Goal: Transaction & Acquisition: Purchase product/service

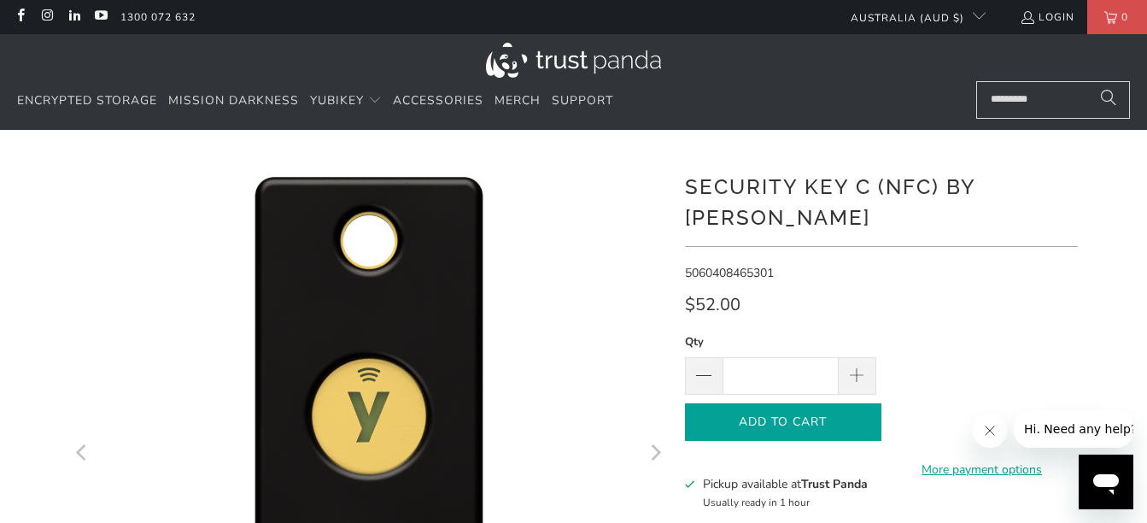
click at [816, 407] on button "Add to Cart" at bounding box center [783, 422] width 196 height 38
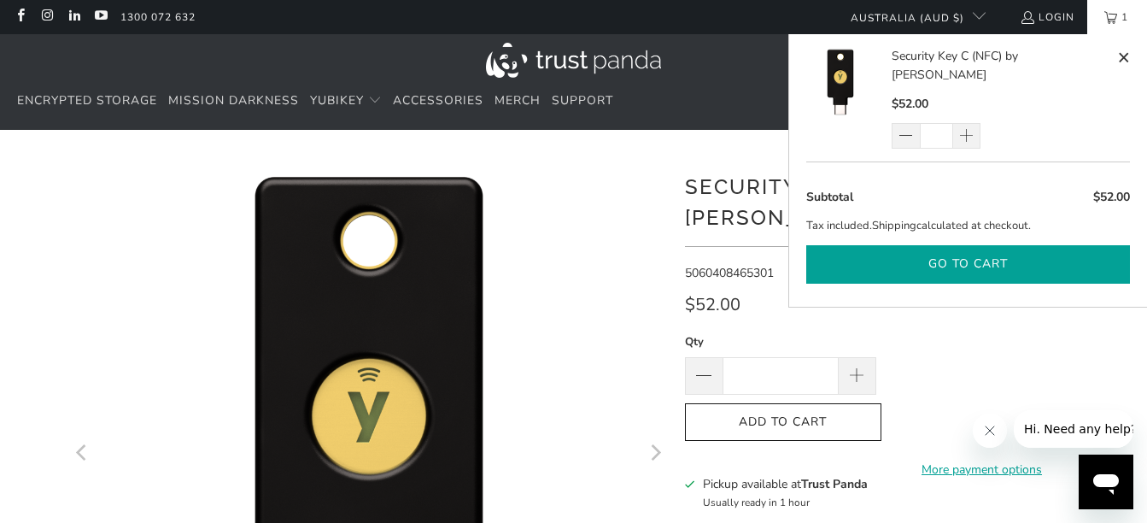
click at [956, 246] on button "Go to cart" at bounding box center [968, 264] width 324 height 38
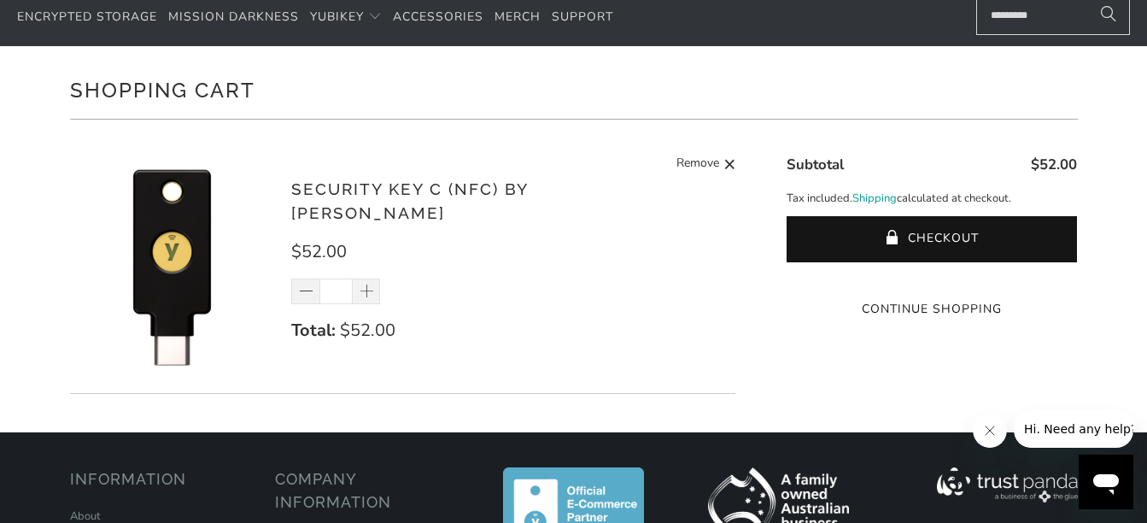
scroll to position [85, 0]
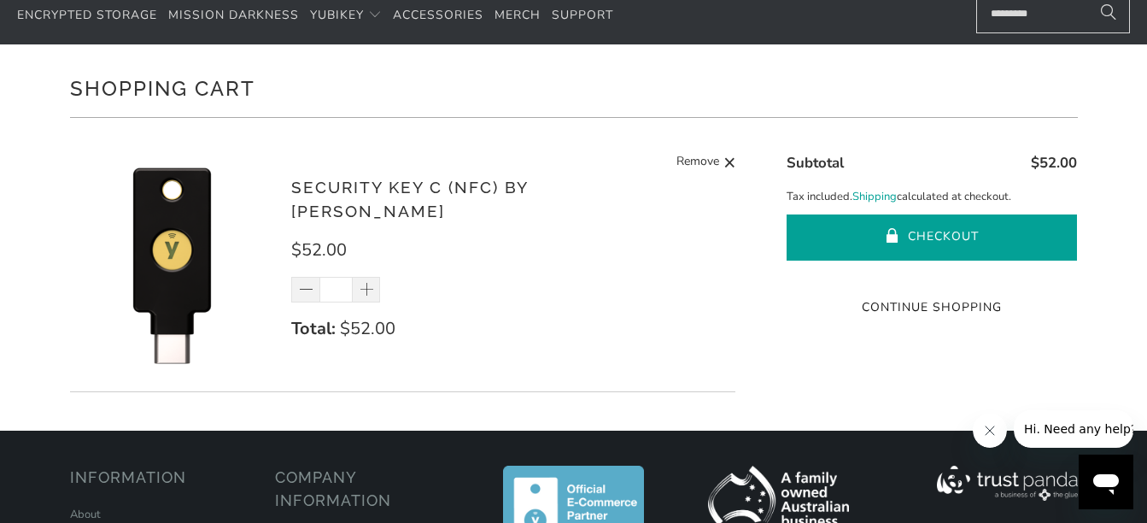
click at [983, 226] on button "Checkout" at bounding box center [932, 237] width 290 height 46
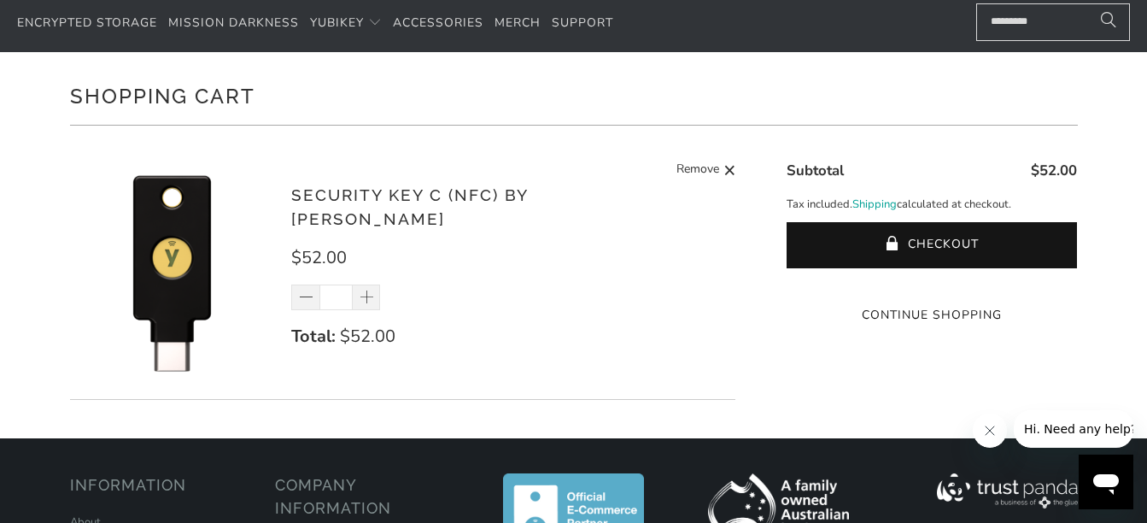
scroll to position [0, 0]
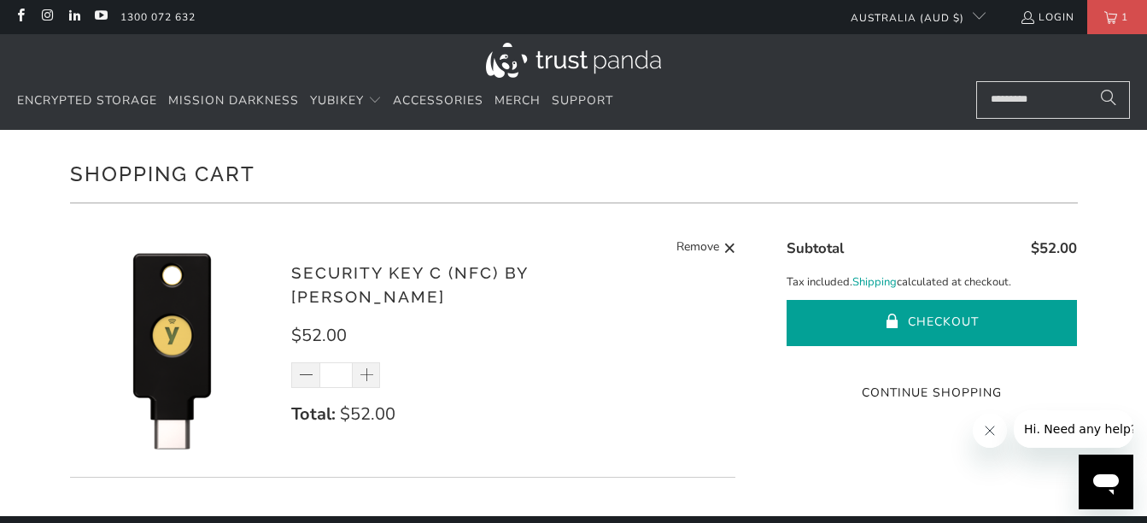
click at [961, 314] on button "Checkout" at bounding box center [932, 323] width 290 height 46
